Goal: Information Seeking & Learning: Find contact information

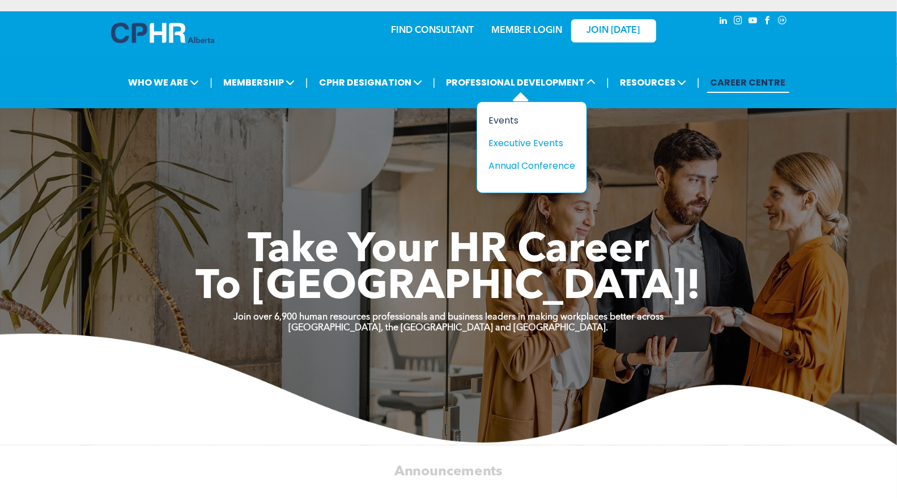
click at [514, 117] on div "Events" at bounding box center [528, 120] width 78 height 14
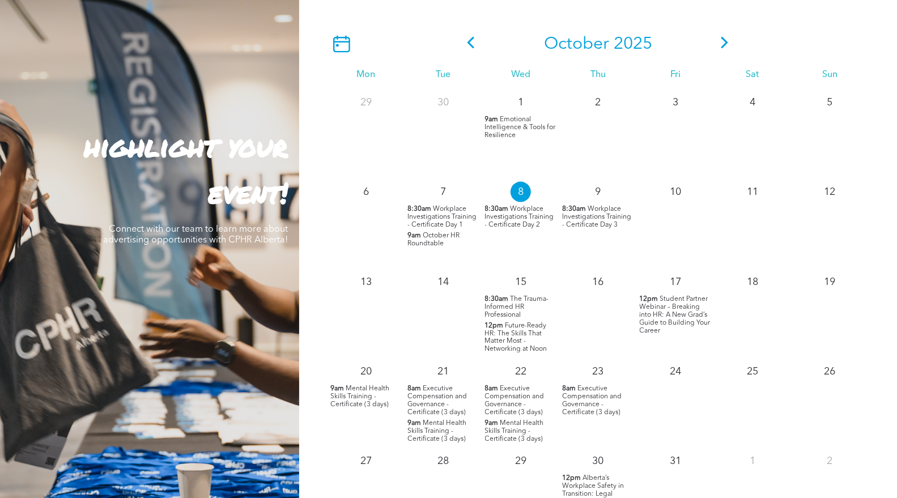
scroll to position [1007, 0]
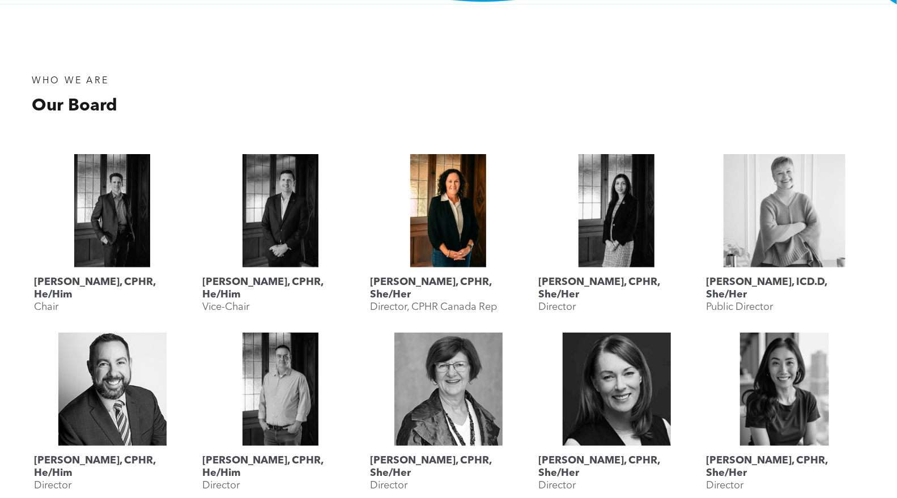
scroll to position [440, 0]
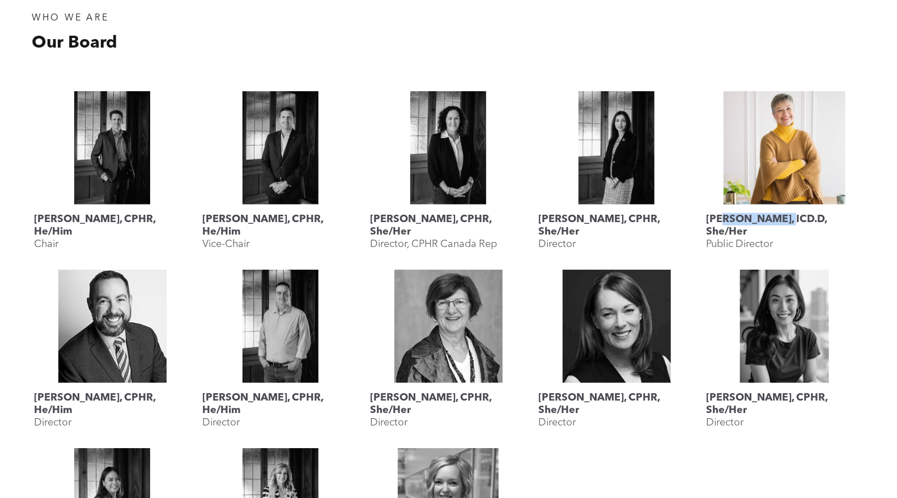
drag, startPoint x: 787, startPoint y: 230, endPoint x: 721, endPoint y: 223, distance: 66.7
click at [721, 223] on span "Lyn Brown, ICD.D, She/Her Public Director" at bounding box center [784, 232] width 157 height 54
drag, startPoint x: 705, startPoint y: 215, endPoint x: 775, endPoint y: 238, distance: 73.7
click at [775, 238] on div "Lyn Brown, ICD.D, She/Her Public Director" at bounding box center [785, 175] width 168 height 179
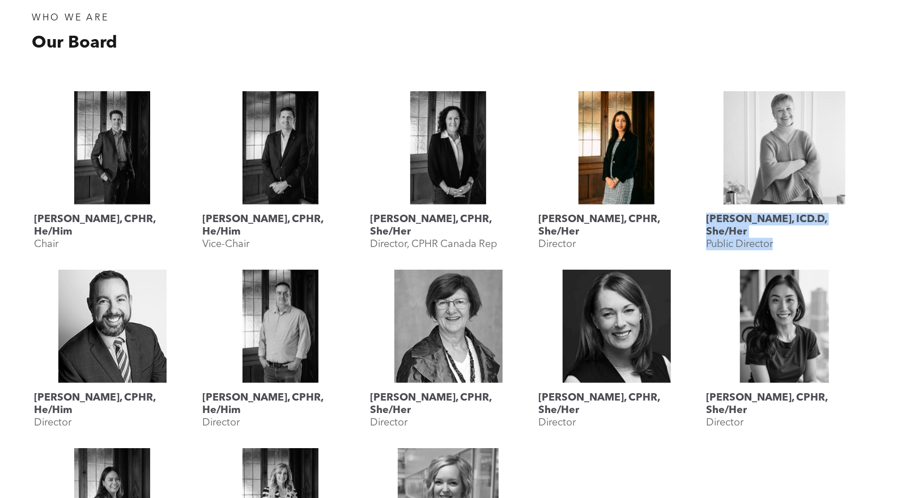
copy span "Lyn Brown, ICD.D, She/Her Public Director"
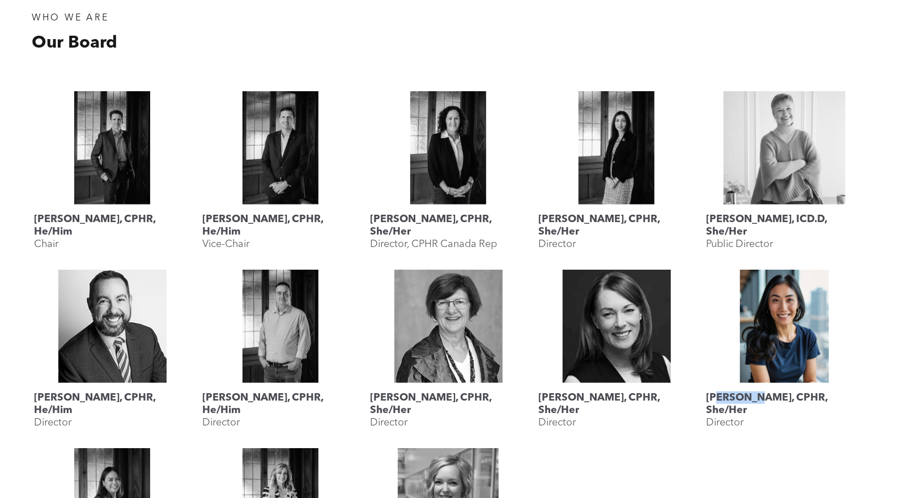
drag, startPoint x: 756, startPoint y: 409, endPoint x: 718, endPoint y: 397, distance: 40.3
click at [718, 397] on span "Rebecca Lee, CPHR, She/Her Director" at bounding box center [784, 410] width 157 height 54
drag, startPoint x: 705, startPoint y: 397, endPoint x: 752, endPoint y: 417, distance: 51.1
click at [752, 417] on div "Rebecca Lee, CPHR, She/Her Director" at bounding box center [785, 353] width 168 height 179
copy span "Rebecca Lee, CPHR, She/Her Director"
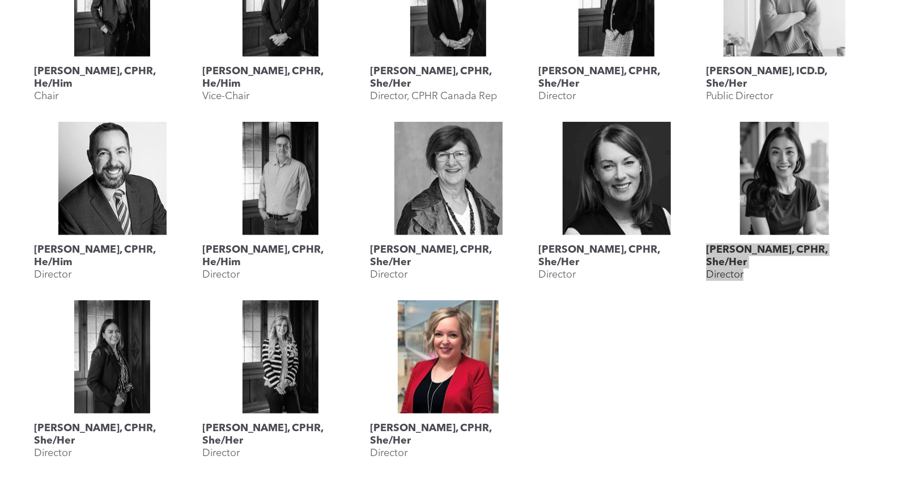
scroll to position [630, 0]
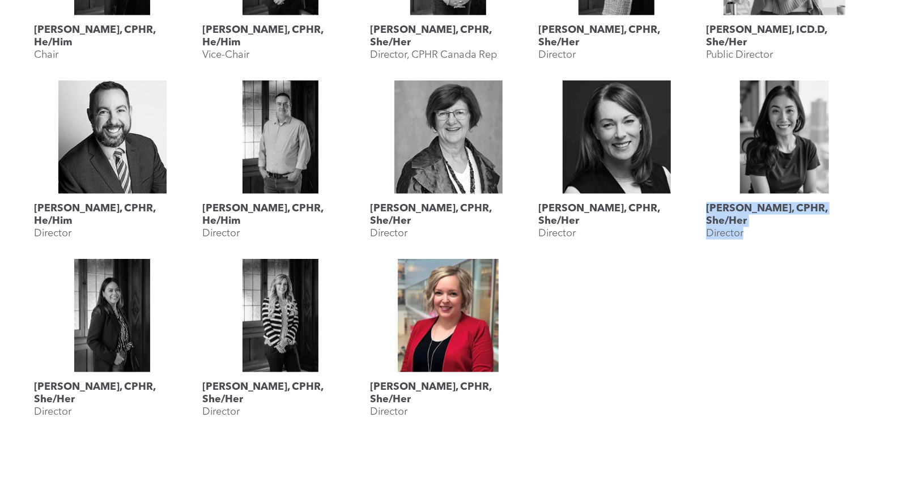
drag, startPoint x: 423, startPoint y: 413, endPoint x: 373, endPoint y: 385, distance: 57.9
click at [373, 385] on span "Shauna Yohemas, CPHR, She/Her Director" at bounding box center [448, 399] width 157 height 54
drag, startPoint x: 364, startPoint y: 385, endPoint x: 417, endPoint y: 409, distance: 58.4
click at [417, 409] on div "Katherine Salucop, CPHR, She/Her Director Megan Vaughan, CPHR, She/Her Director…" at bounding box center [448, 342] width 841 height 179
click at [429, 419] on span "Shauna Yohemas, CPHR, She/Her Director" at bounding box center [448, 399] width 157 height 54
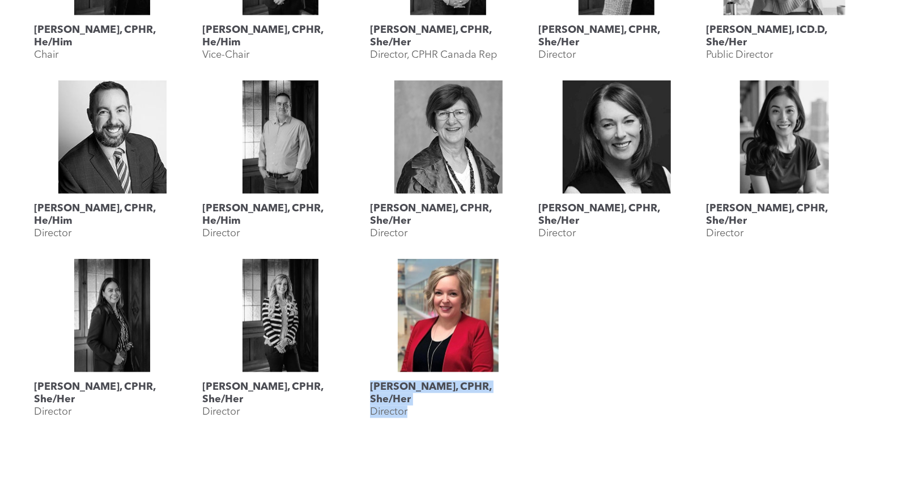
drag, startPoint x: 368, startPoint y: 383, endPoint x: 417, endPoint y: 415, distance: 58.0
click at [417, 415] on div "Shauna Yohemas, CPHR, She/Her Director" at bounding box center [449, 342] width 168 height 179
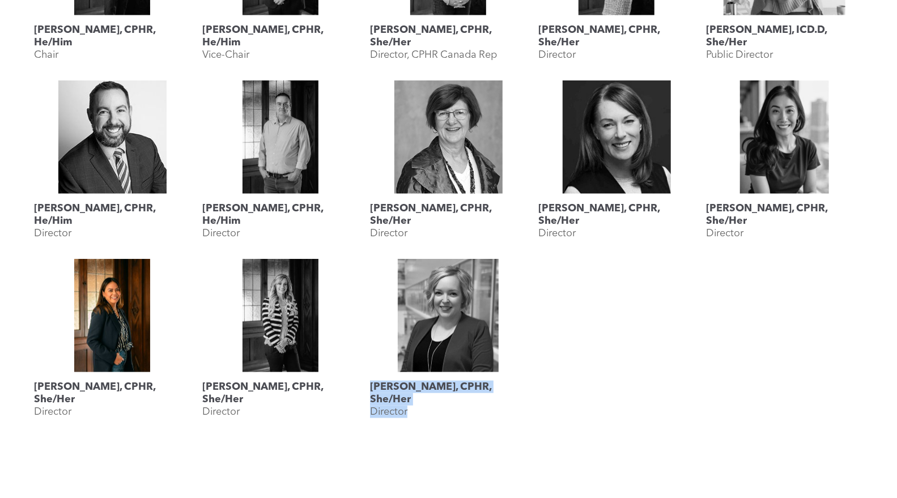
copy span "Shauna Yohemas, CPHR, She/Her Director"
